Goal: Information Seeking & Learning: Learn about a topic

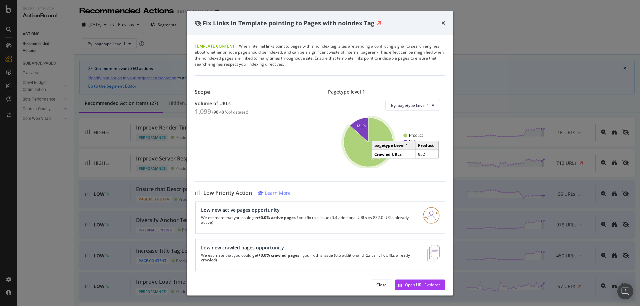
click at [378, 134] on icon "A chart." at bounding box center [367, 142] width 49 height 49
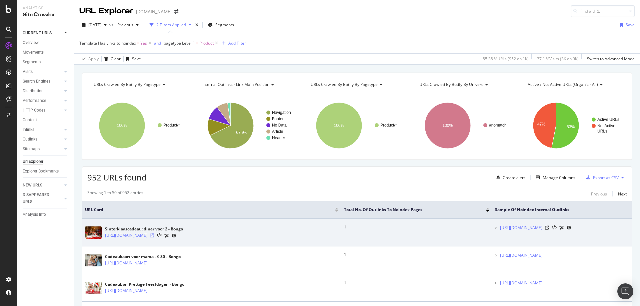
click at [154, 237] on icon at bounding box center [152, 236] width 4 height 4
click at [549, 229] on icon at bounding box center [547, 228] width 4 height 4
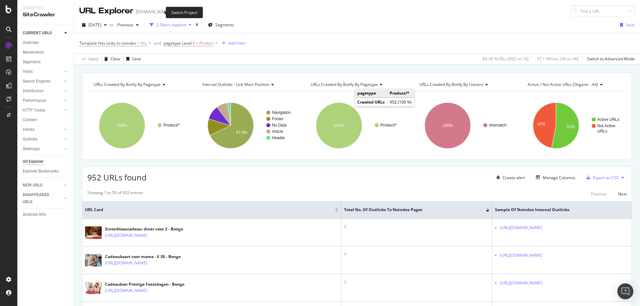
click at [174, 13] on icon "arrow-right-arrow-left" at bounding box center [176, 11] width 4 height 5
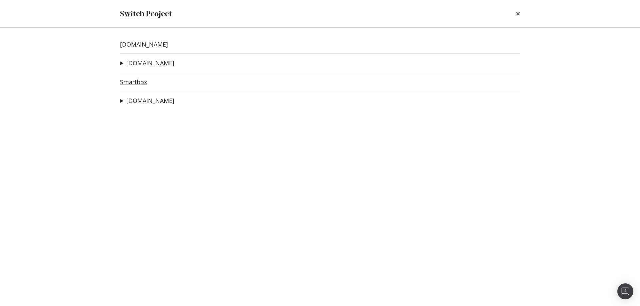
click at [139, 85] on link "Smartbox" at bounding box center [133, 82] width 27 height 7
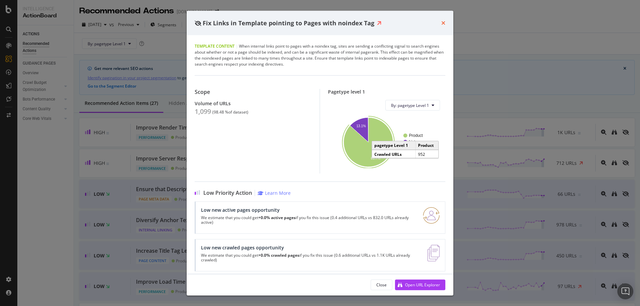
click at [443, 21] on icon "times" at bounding box center [443, 22] width 4 height 5
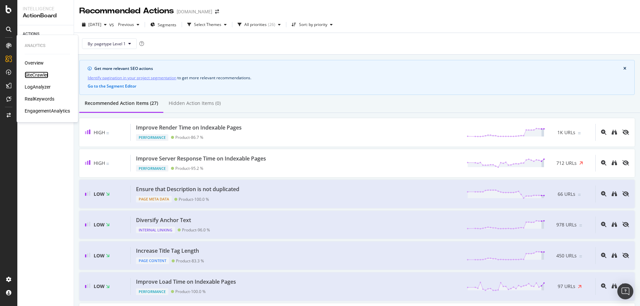
click at [29, 75] on div "SiteCrawler" at bounding box center [37, 75] width 24 height 7
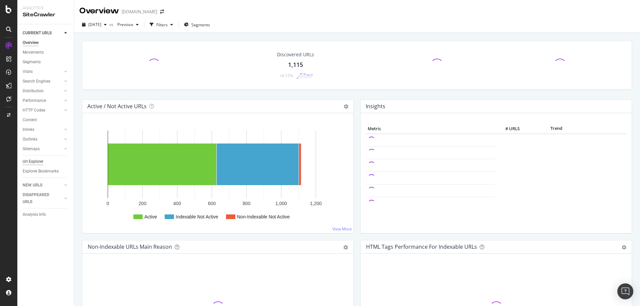
click at [38, 159] on div "Url Explorer" at bounding box center [33, 161] width 21 height 7
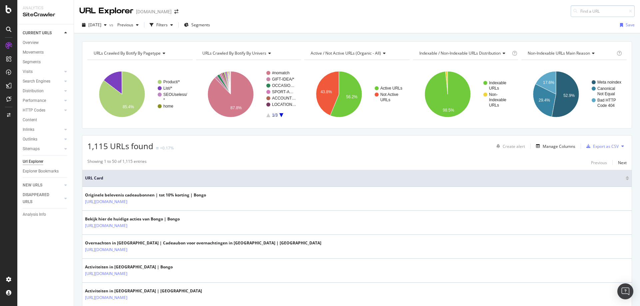
click at [580, 10] on input at bounding box center [602, 11] width 64 height 12
type input "[URL][DOMAIN_NAME]"
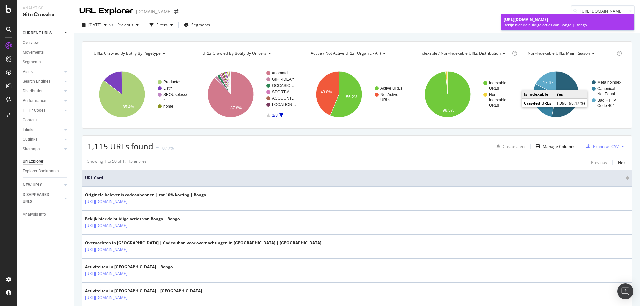
click at [542, 26] on div "Bekijk hier de huidige acties van Bongo | Bongo" at bounding box center [567, 24] width 128 height 5
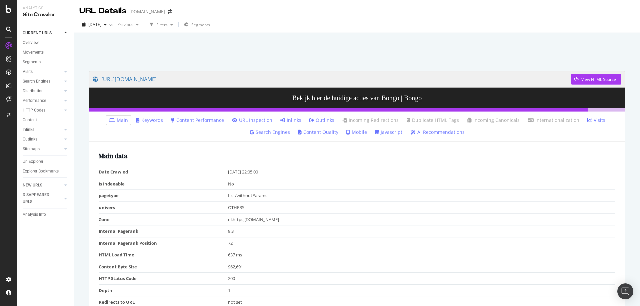
click at [292, 121] on link "Inlinks" at bounding box center [290, 120] width 21 height 7
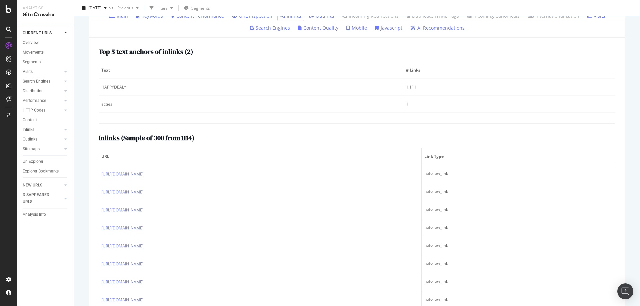
scroll to position [130, 0]
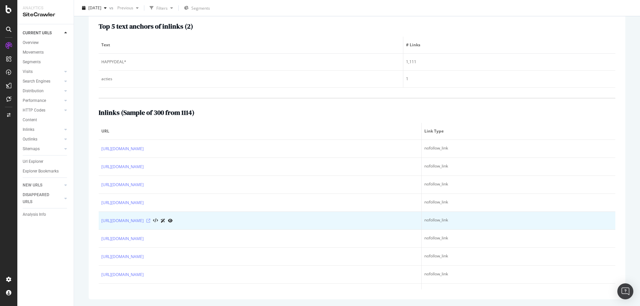
click at [150, 223] on icon at bounding box center [148, 221] width 4 height 4
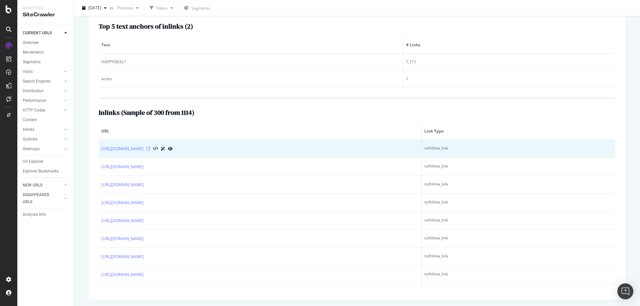
click at [147, 149] on icon at bounding box center [148, 149] width 4 height 4
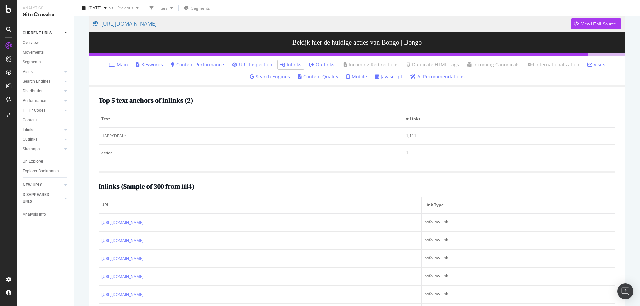
scroll to position [0, 0]
